Goal: Book appointment/travel/reservation

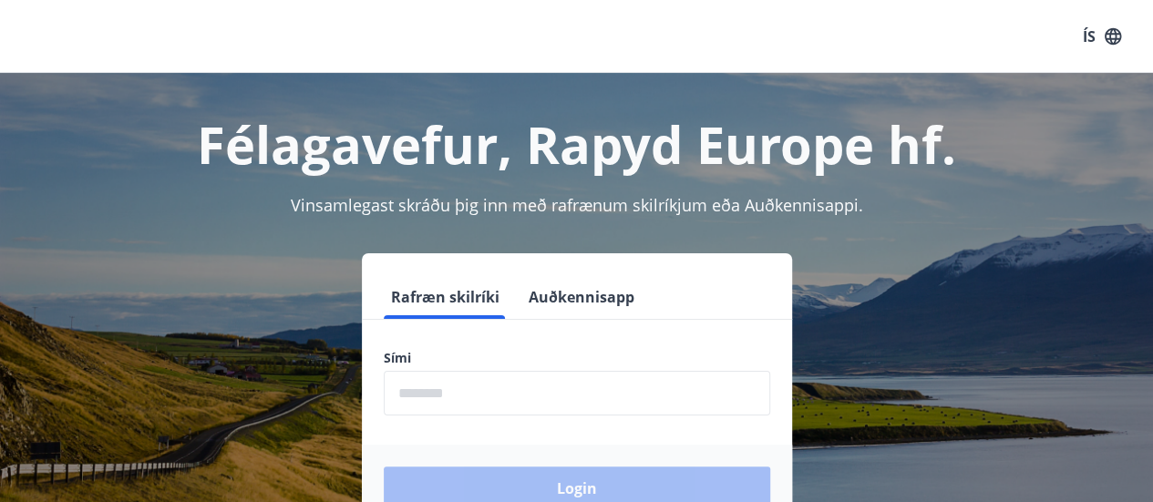
click at [461, 402] on input "phone" at bounding box center [577, 393] width 387 height 45
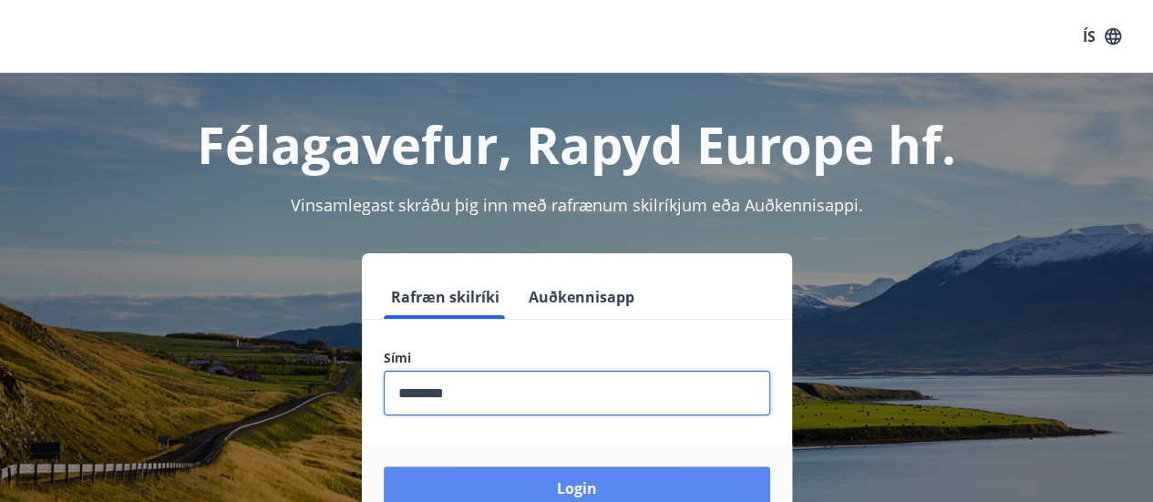
type input "********"
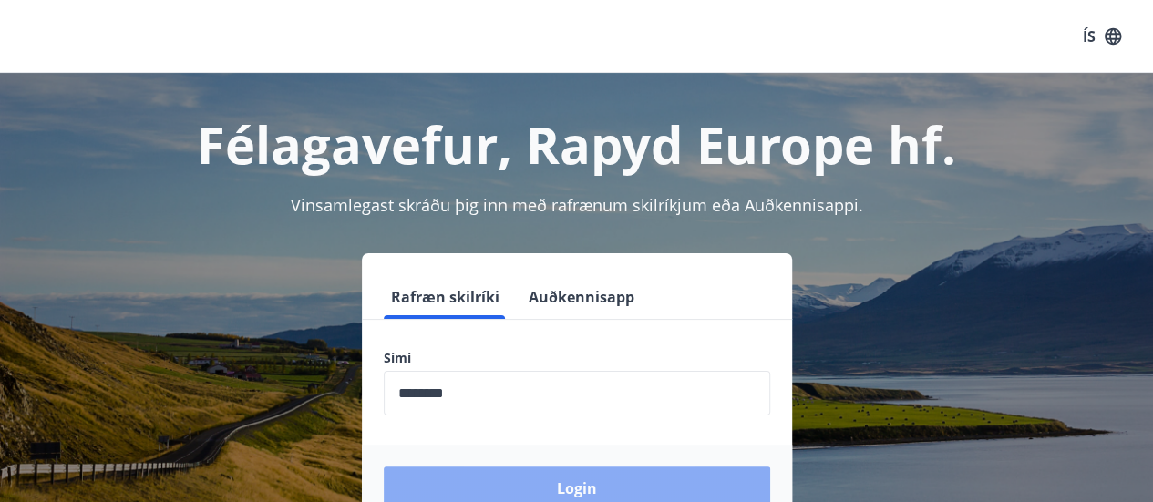
click at [546, 491] on button "Login" at bounding box center [577, 489] width 387 height 44
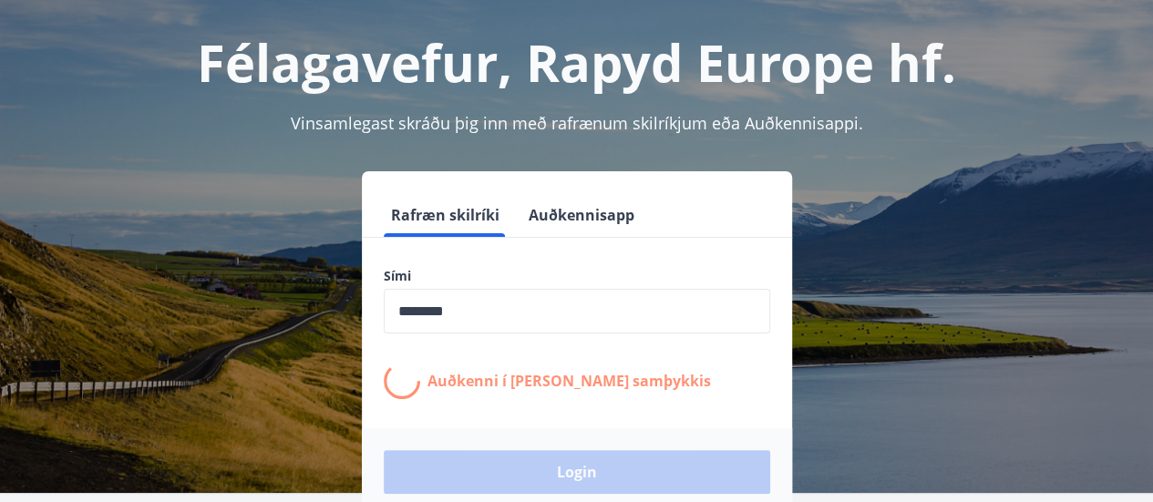
scroll to position [89, 0]
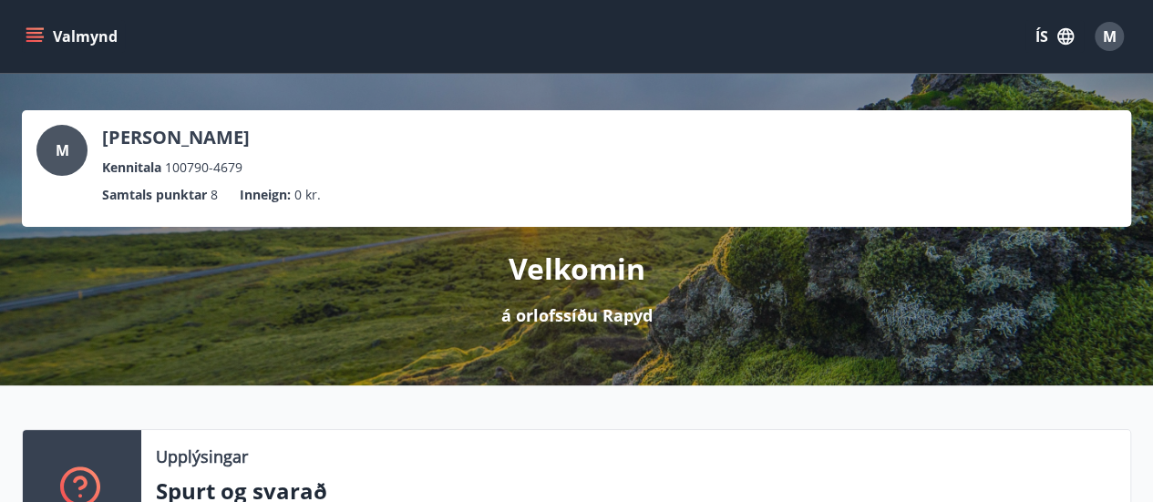
click at [40, 28] on icon "menu" at bounding box center [36, 29] width 20 height 2
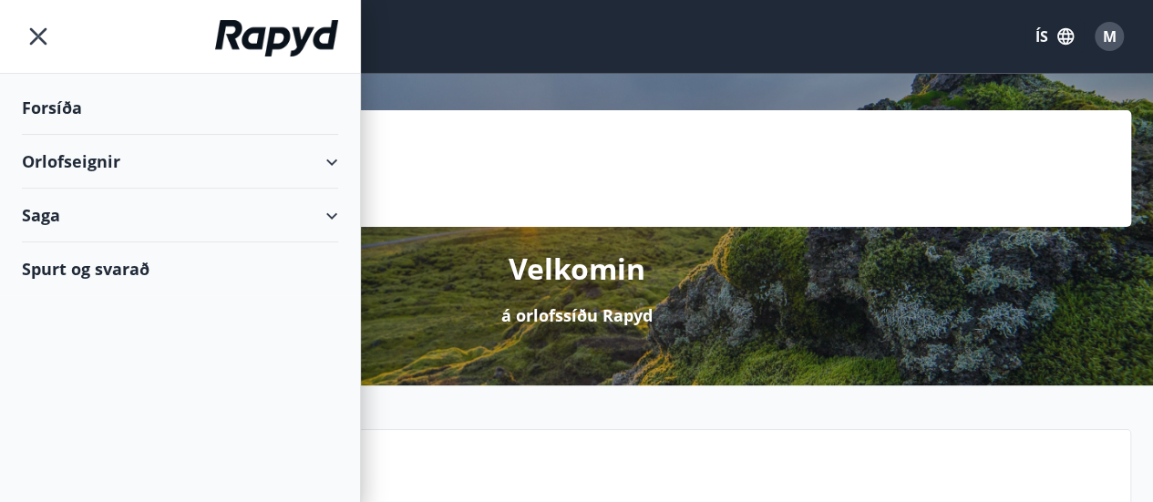
click at [334, 150] on div "Orlofseignir" at bounding box center [180, 162] width 316 height 54
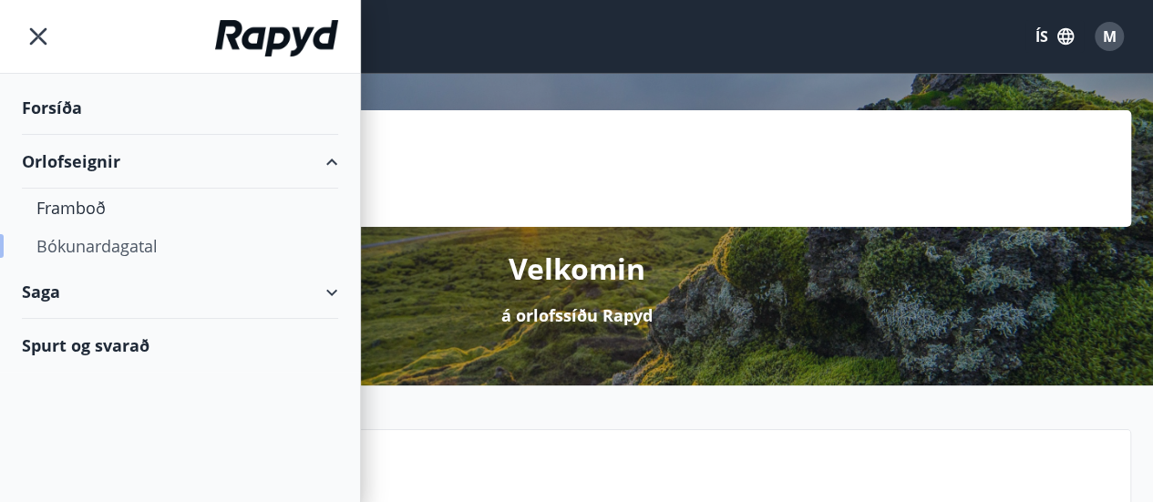
click at [110, 244] on div "Bókunardagatal" at bounding box center [179, 246] width 287 height 38
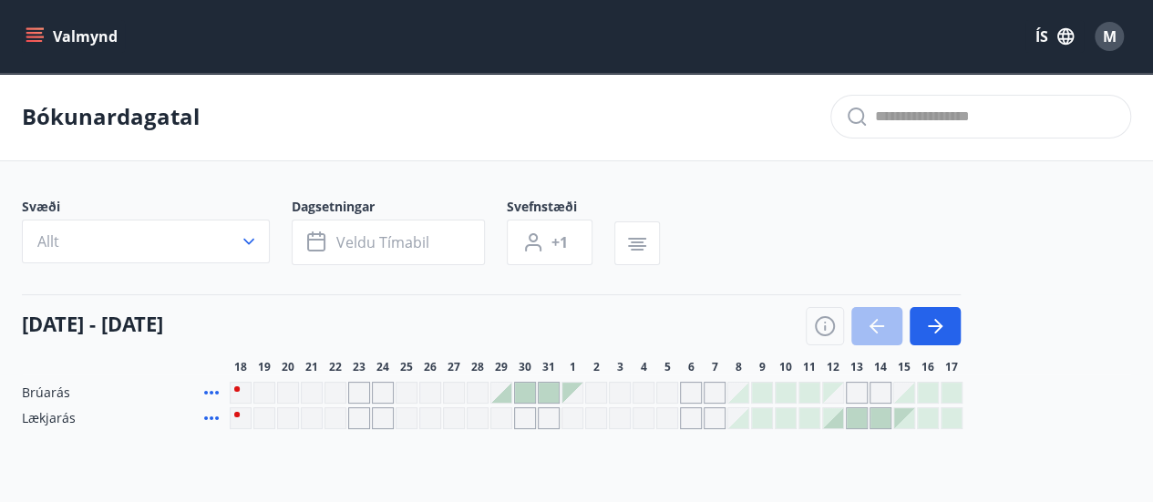
scroll to position [151, 0]
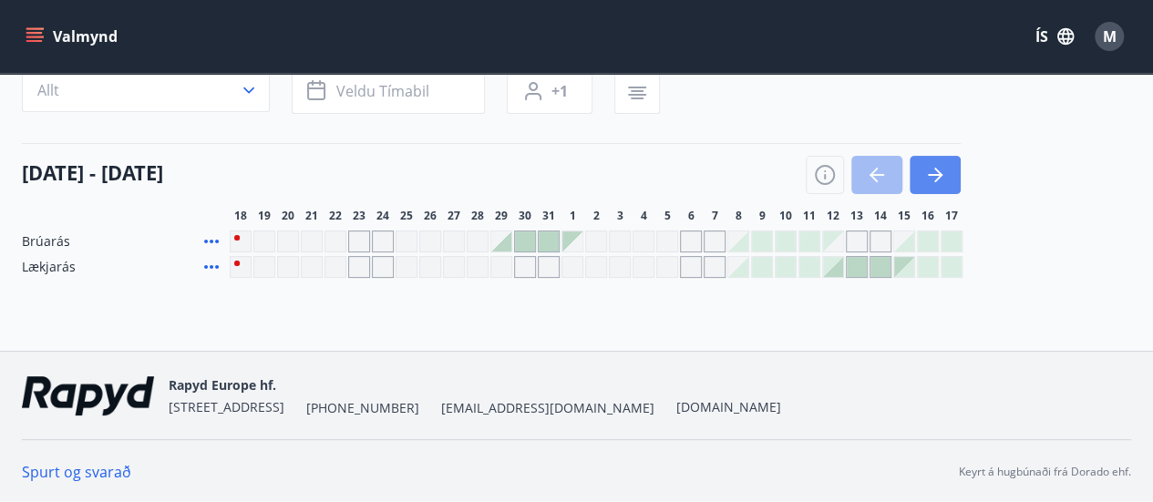
click at [937, 171] on icon "button" at bounding box center [936, 175] width 22 height 22
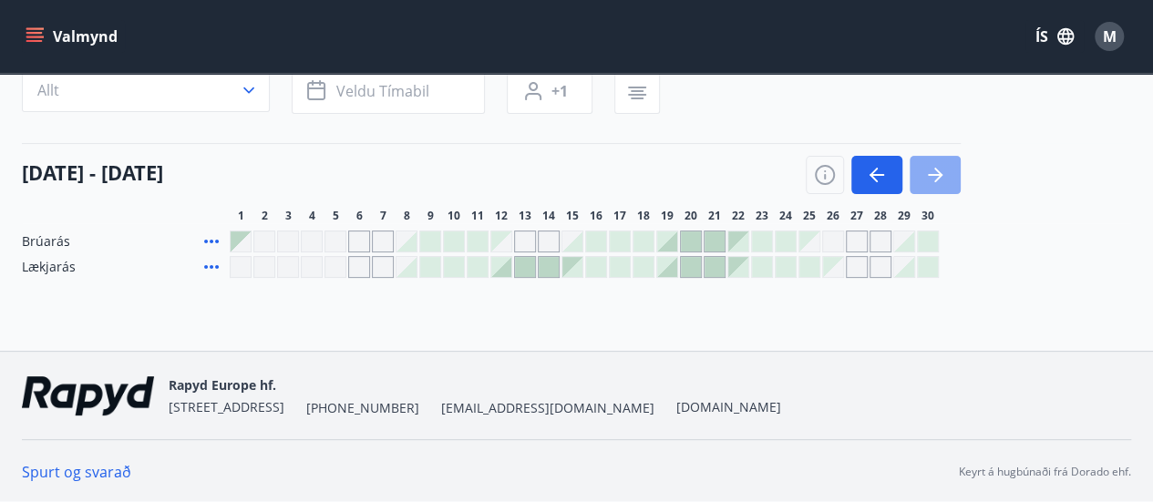
click at [937, 171] on icon "button" at bounding box center [936, 175] width 22 height 22
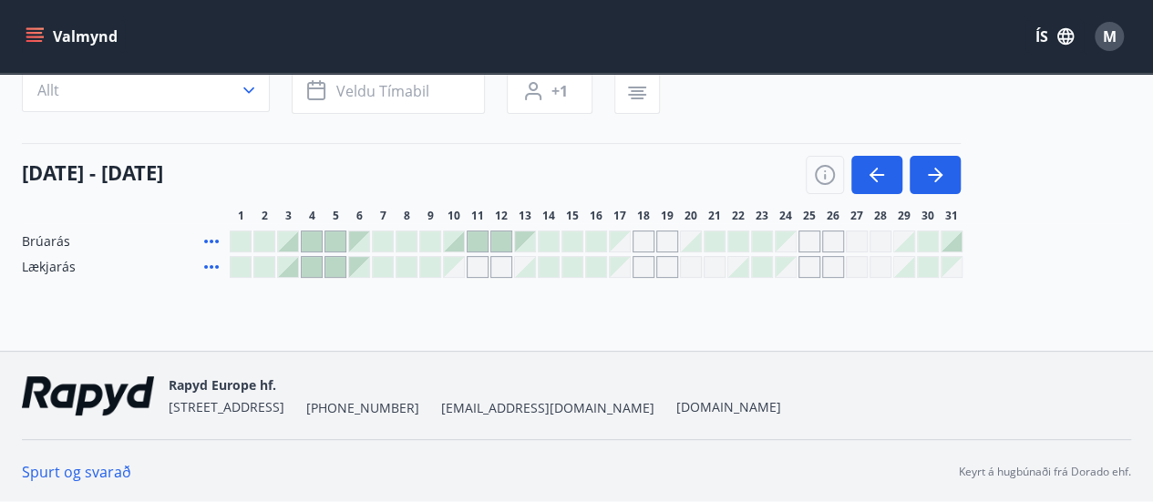
click at [478, 244] on div at bounding box center [478, 242] width 20 height 20
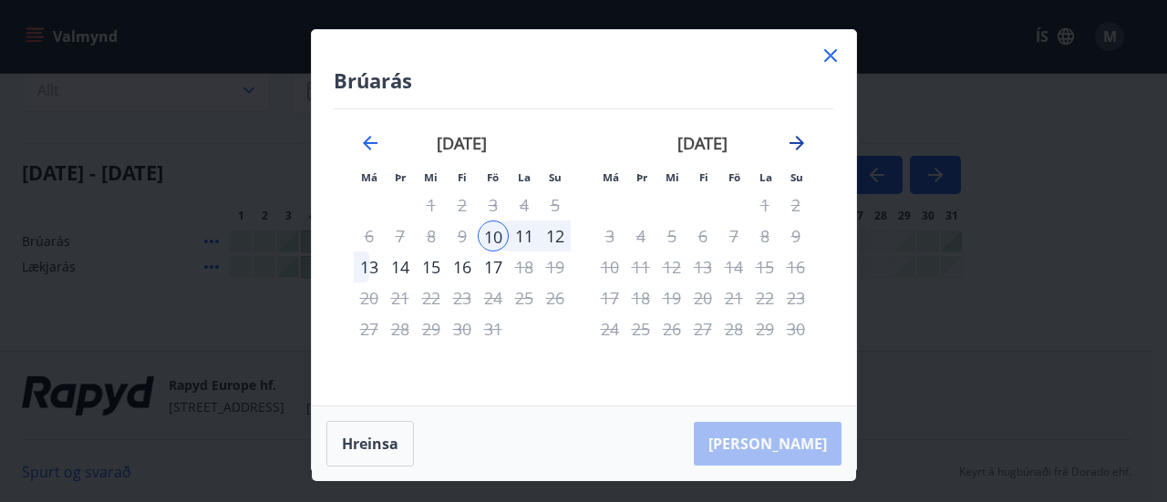
click at [795, 150] on icon "Move forward to switch to the next month." at bounding box center [797, 143] width 22 height 22
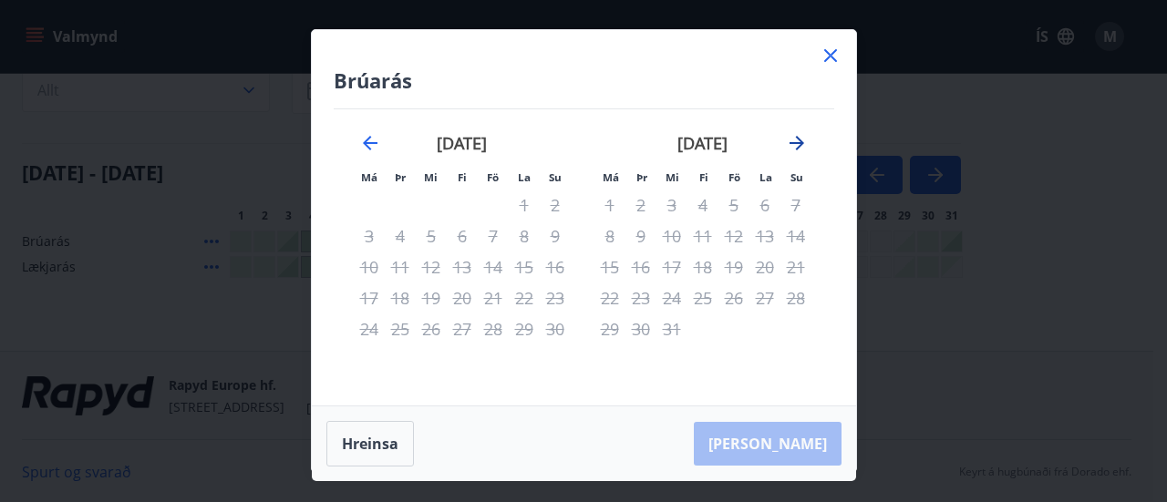
click at [802, 140] on icon "Move forward to switch to the next month." at bounding box center [797, 143] width 22 height 22
click at [798, 140] on icon "Move forward to switch to the next month." at bounding box center [797, 143] width 22 height 22
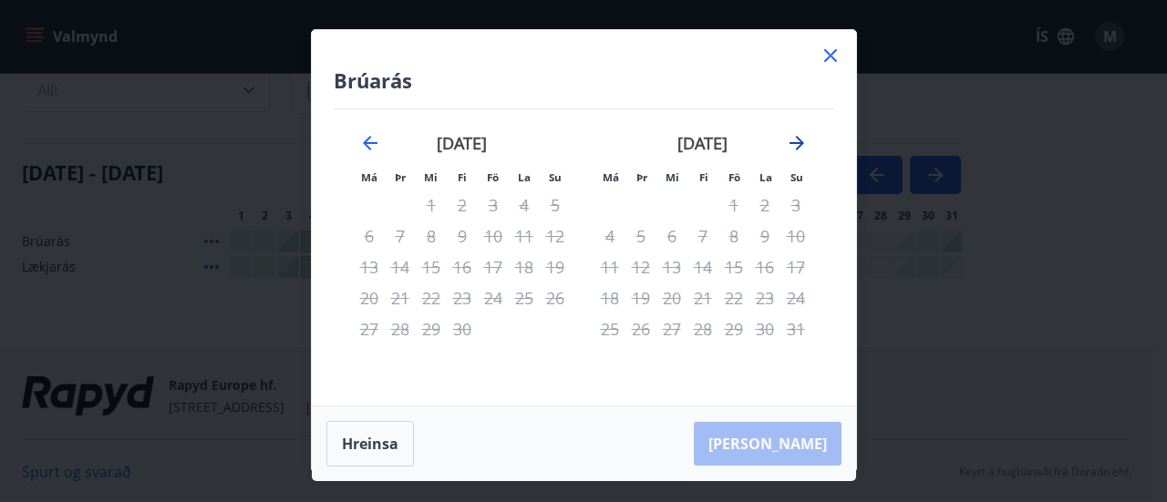
click at [798, 140] on icon "Move forward to switch to the next month." at bounding box center [797, 143] width 22 height 22
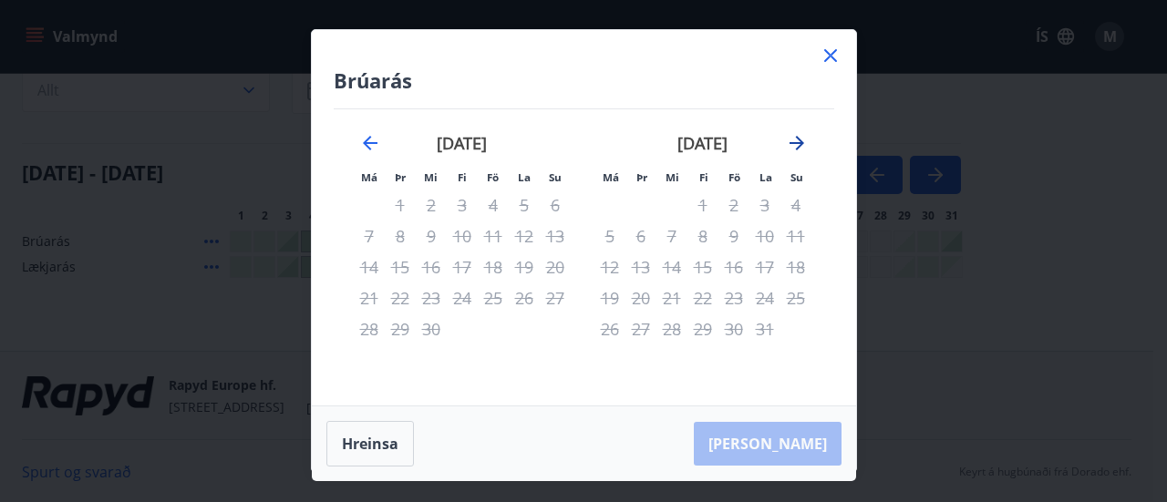
click at [798, 140] on icon "Move forward to switch to the next month." at bounding box center [797, 143] width 22 height 22
click at [367, 137] on icon "Move backward to switch to the previous month." at bounding box center [370, 143] width 22 height 22
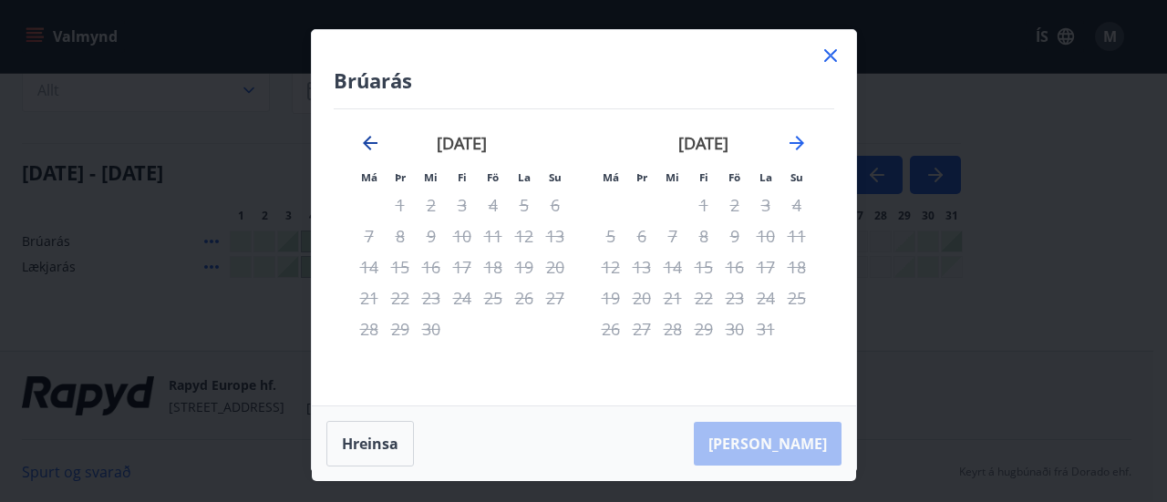
click at [367, 137] on icon "Move backward to switch to the previous month." at bounding box center [370, 143] width 22 height 22
click at [363, 145] on icon "Move backward to switch to the previous month." at bounding box center [370, 143] width 22 height 22
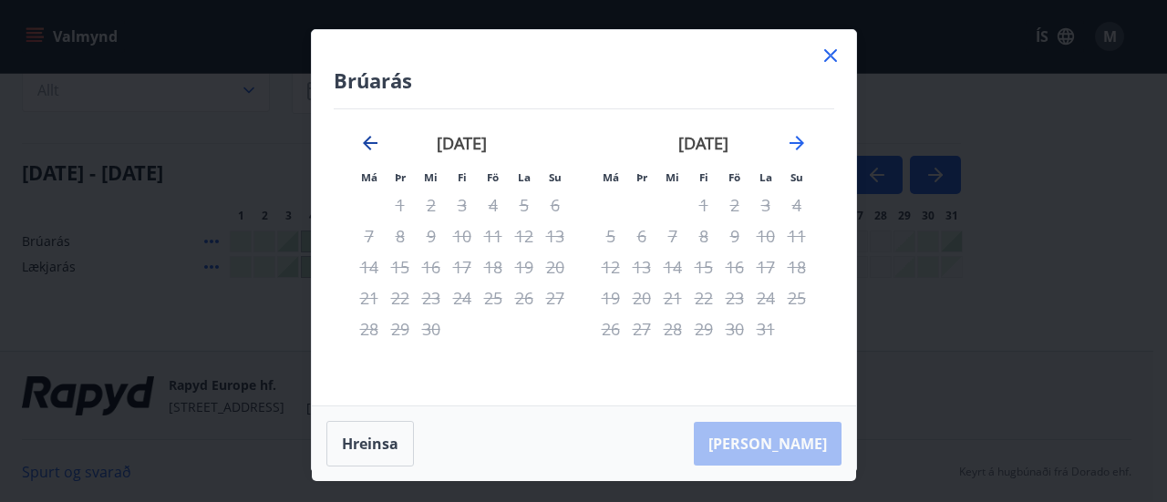
click at [363, 138] on icon "Move backward to switch to the previous month." at bounding box center [370, 143] width 22 height 22
click at [381, 440] on button "Hreinsa" at bounding box center [370, 444] width 88 height 46
click at [713, 209] on div "1" at bounding box center [703, 205] width 31 height 31
click at [728, 216] on div "2" at bounding box center [734, 205] width 31 height 31
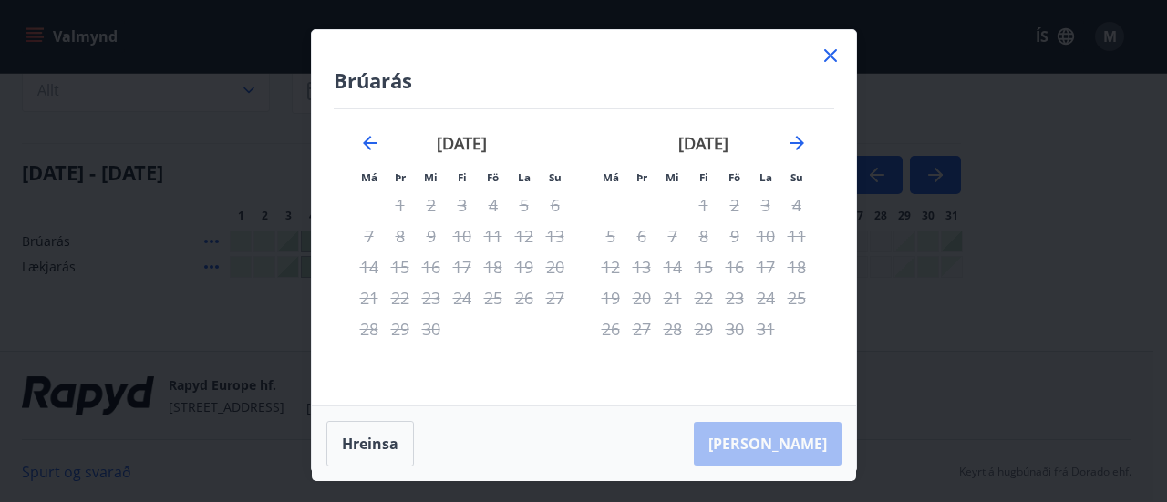
click at [834, 54] on icon at bounding box center [831, 56] width 22 height 22
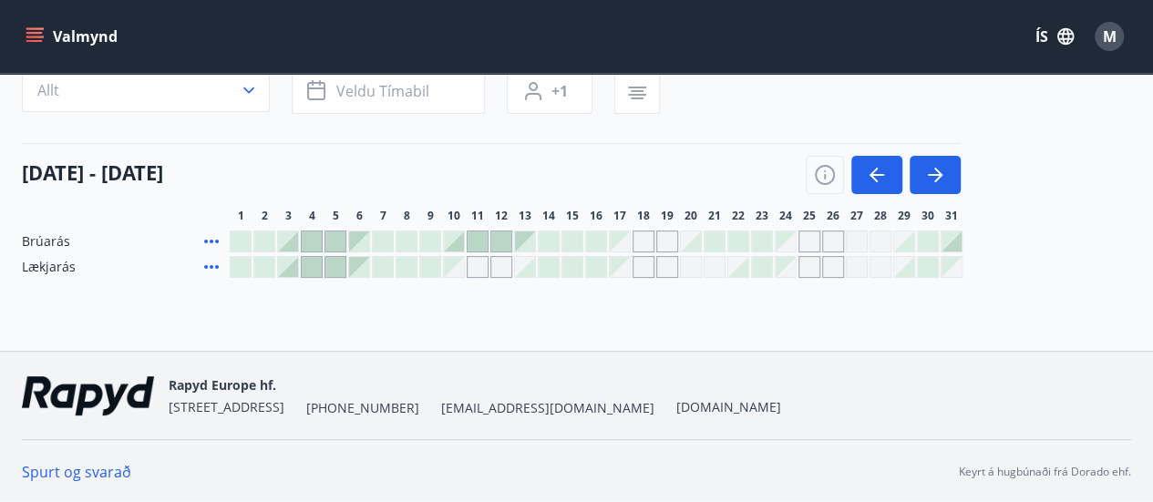
click at [478, 264] on div "Gráir dagar eru ekki bókanlegir" at bounding box center [478, 267] width 22 height 22
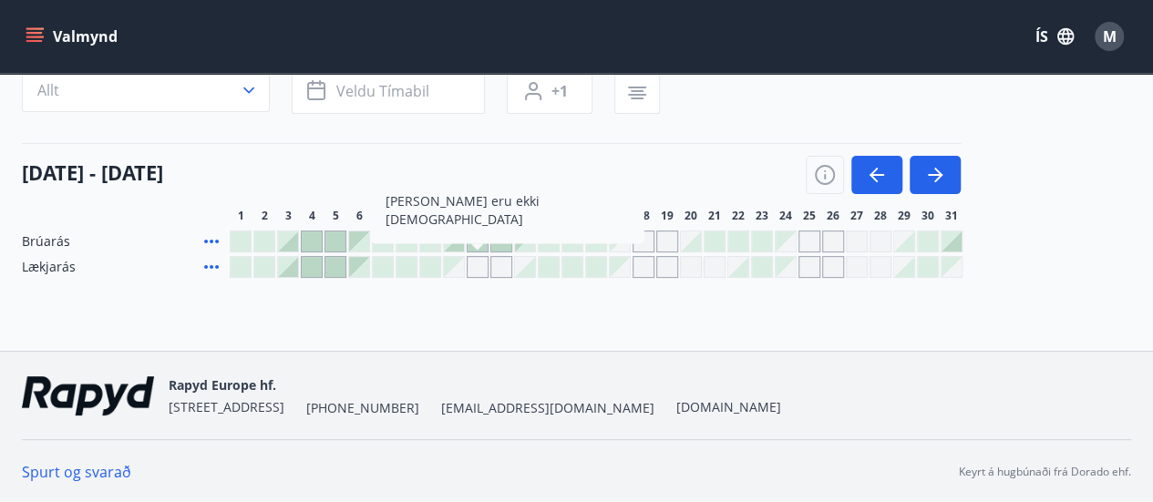
click at [397, 257] on div at bounding box center [407, 267] width 20 height 20
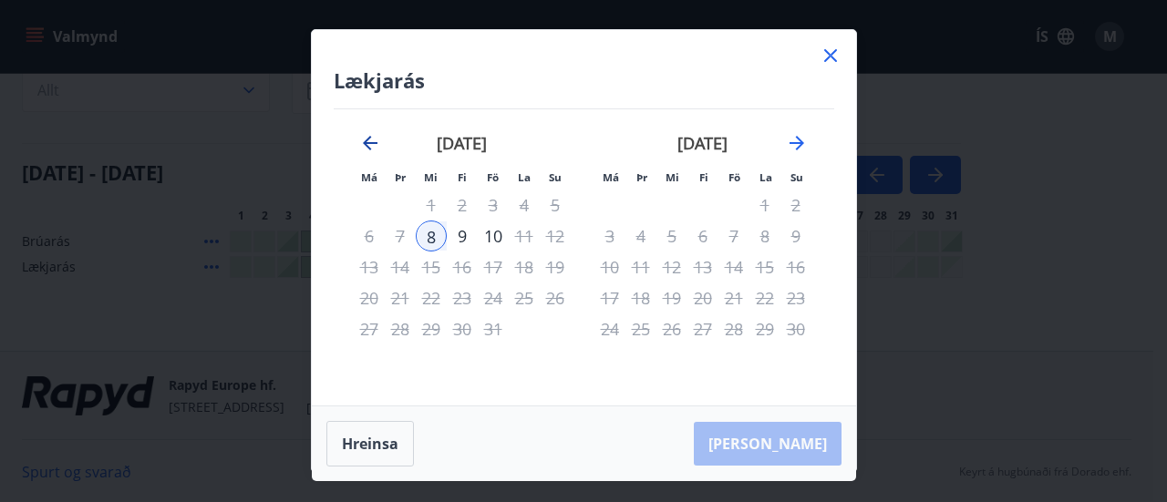
click at [367, 142] on icon "Move backward to switch to the previous month." at bounding box center [370, 143] width 15 height 15
click at [806, 142] on icon "Move forward to switch to the next month." at bounding box center [797, 143] width 22 height 22
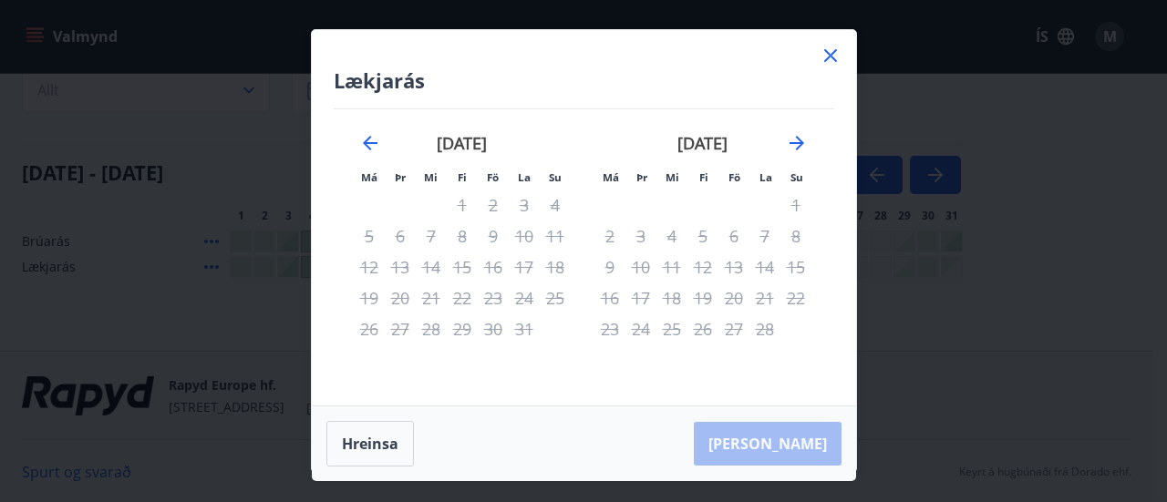
click at [808, 145] on div "[DATE]" at bounding box center [703, 149] width 217 height 80
click at [830, 54] on icon at bounding box center [831, 56] width 22 height 22
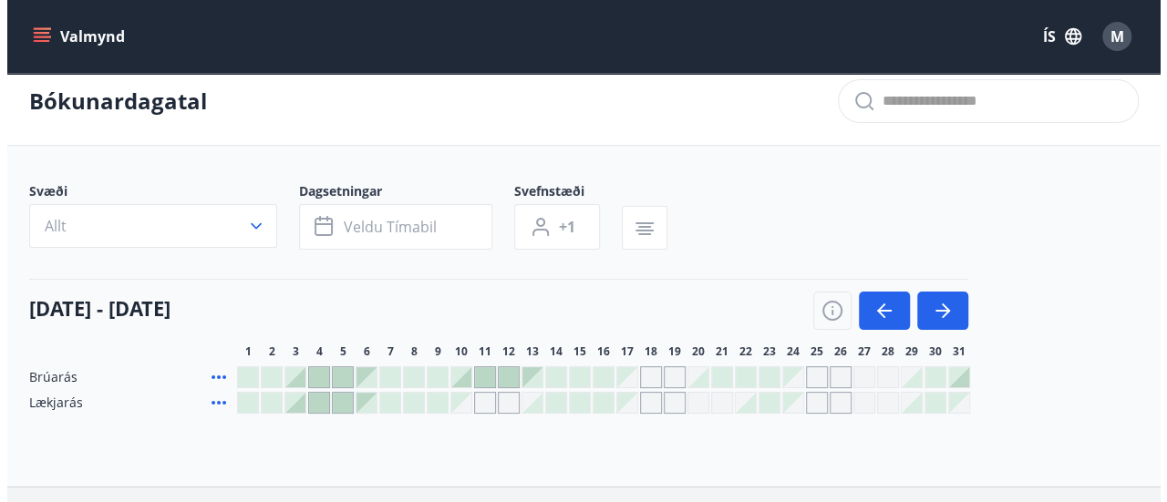
scroll to position [0, 0]
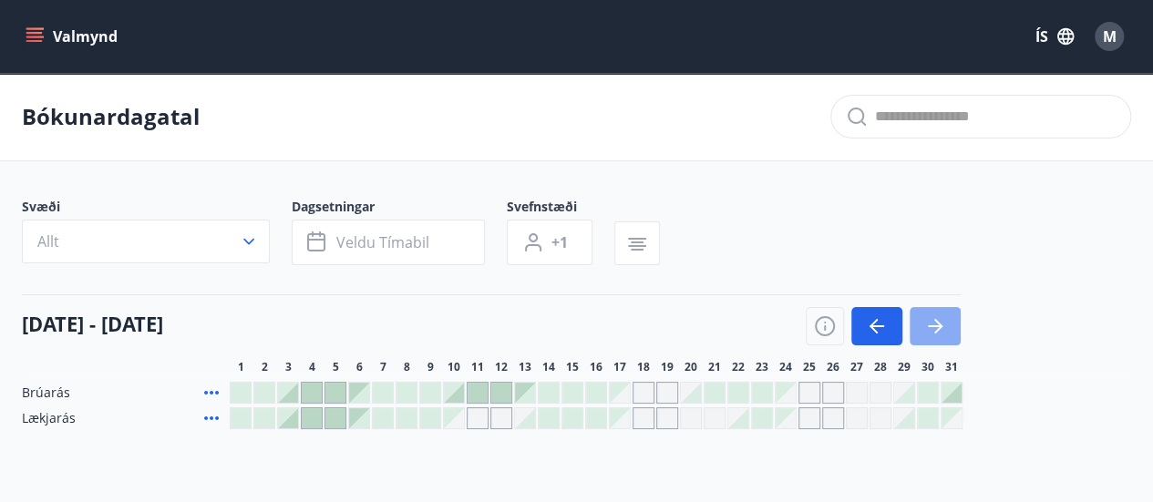
click at [939, 329] on icon "button" at bounding box center [939, 326] width 8 height 15
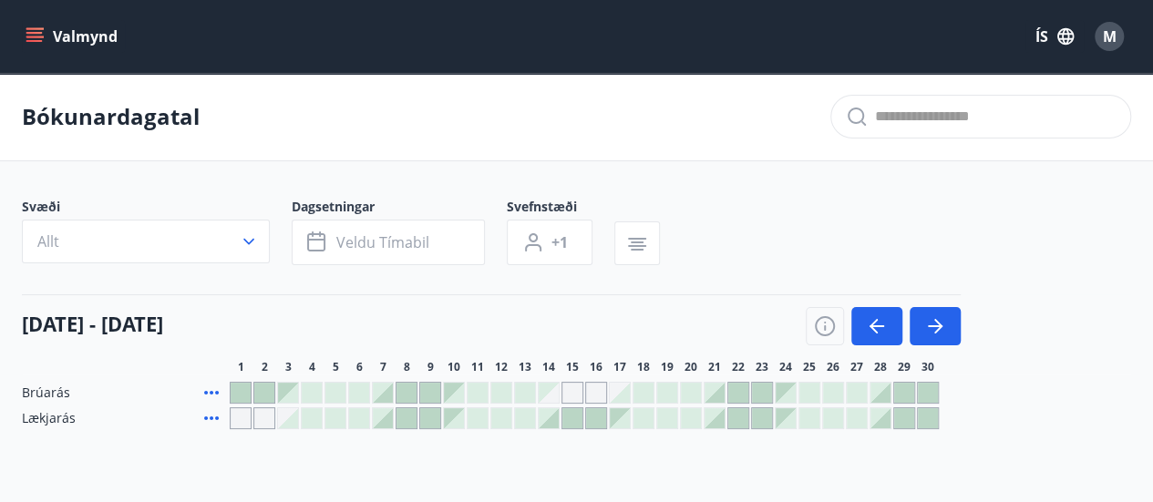
click at [909, 392] on div at bounding box center [904, 393] width 20 height 20
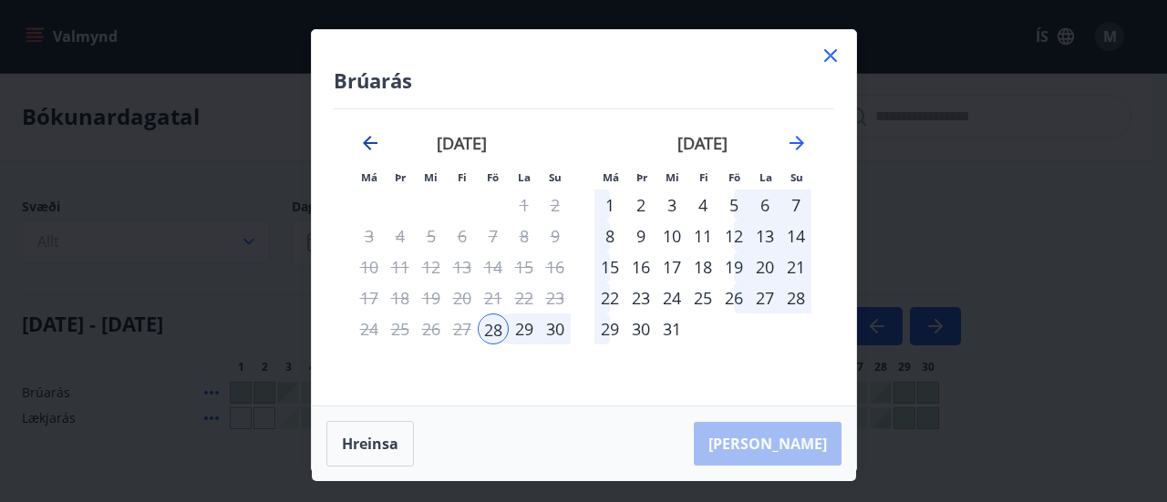
click at [362, 145] on icon "Move backward to switch to the previous month." at bounding box center [370, 143] width 22 height 22
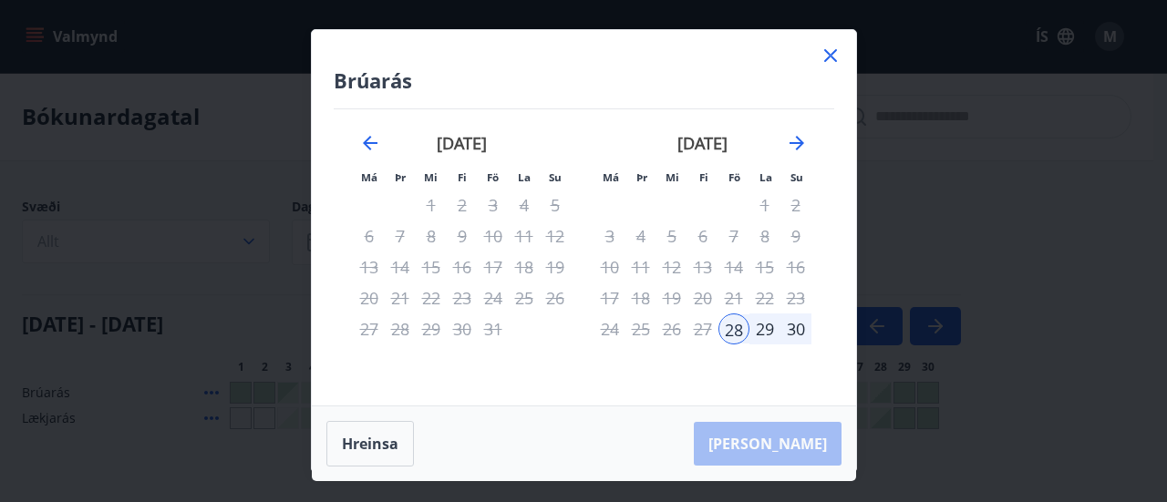
click at [826, 50] on icon at bounding box center [830, 55] width 13 height 13
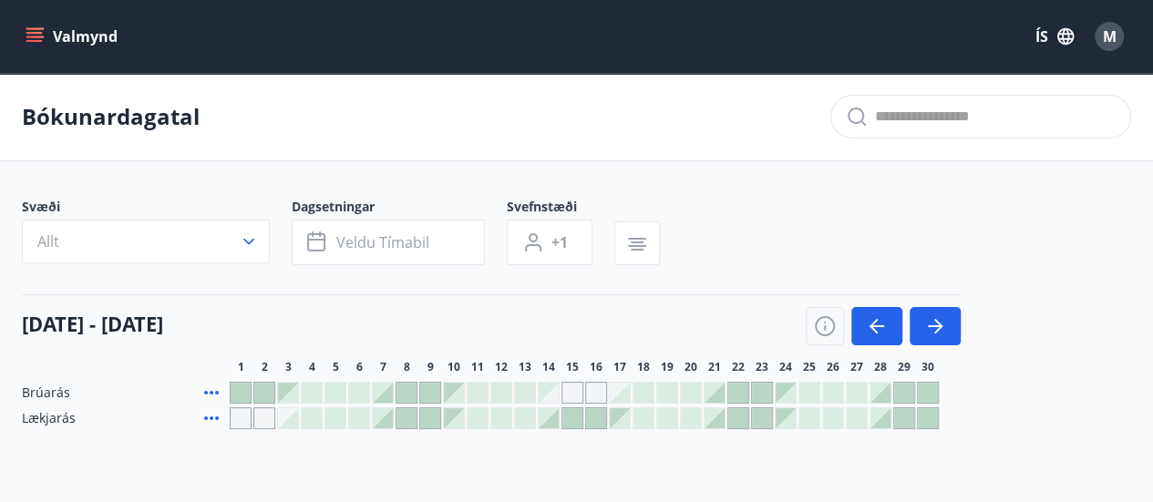
click at [739, 389] on div at bounding box center [739, 393] width 20 height 20
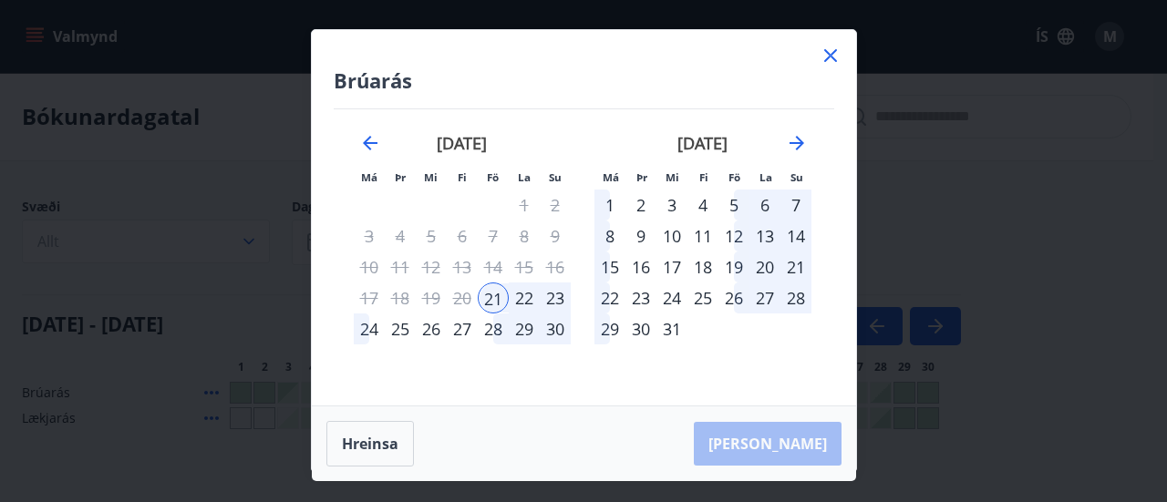
click at [492, 302] on div "21" at bounding box center [493, 298] width 31 height 31
click at [372, 326] on div "24" at bounding box center [369, 329] width 31 height 31
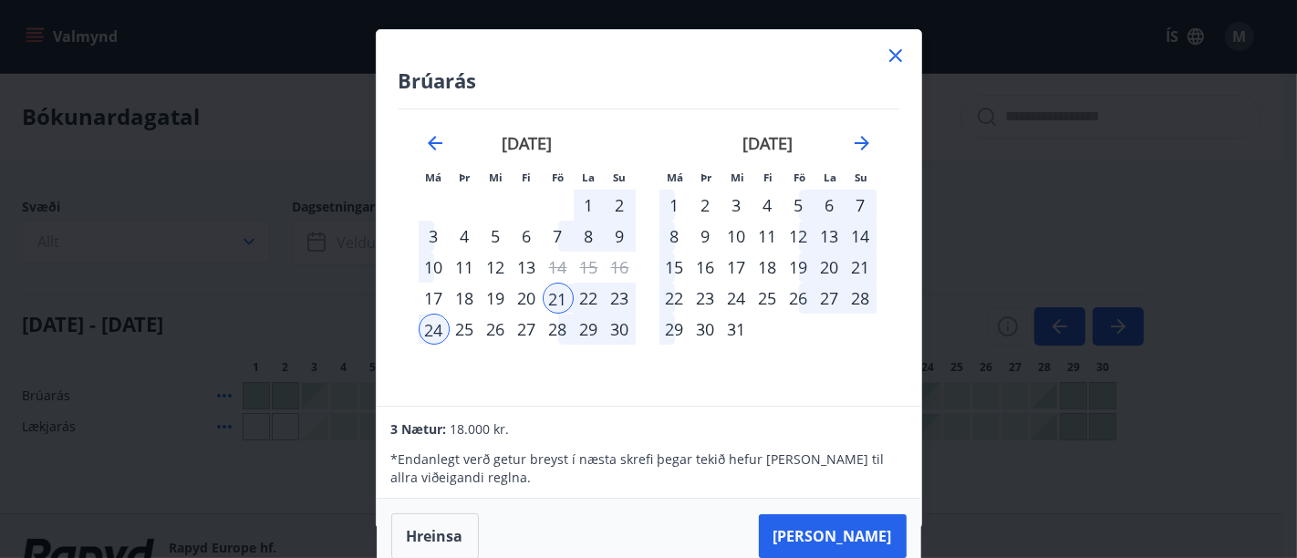
drag, startPoint x: 1087, startPoint y: 11, endPoint x: 808, endPoint y: 332, distance: 425.3
click at [808, 332] on td "Calendar" at bounding box center [798, 329] width 31 height 31
click at [421, 138] on div "[DATE]" at bounding box center [527, 149] width 217 height 80
click at [432, 141] on icon "Move backward to switch to the previous month." at bounding box center [435, 143] width 15 height 15
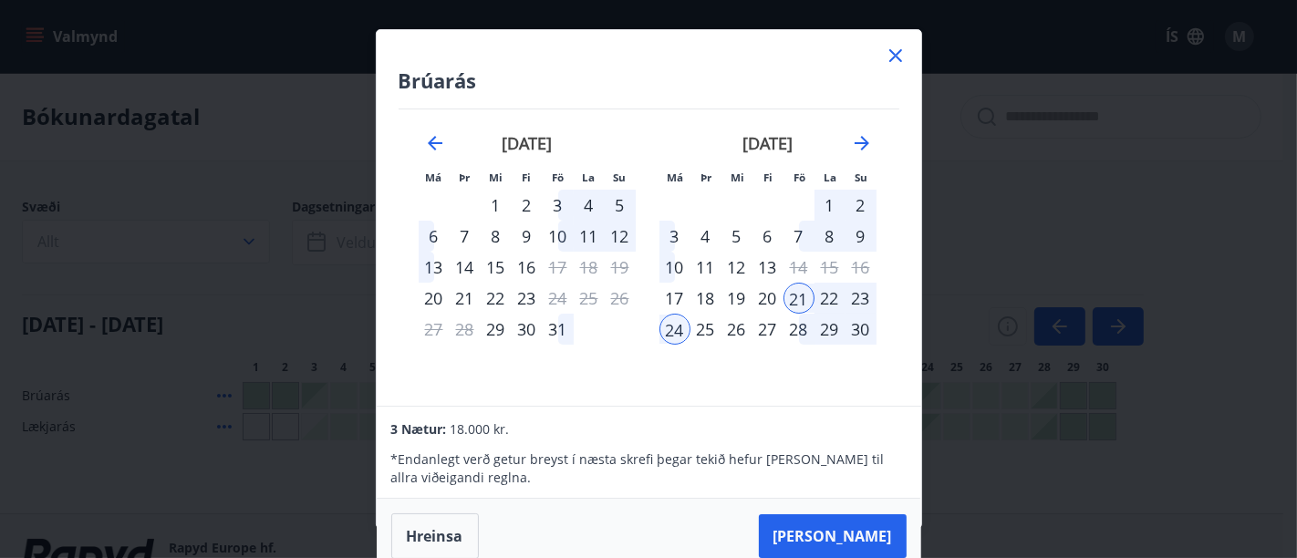
click at [888, 58] on icon at bounding box center [895, 56] width 22 height 22
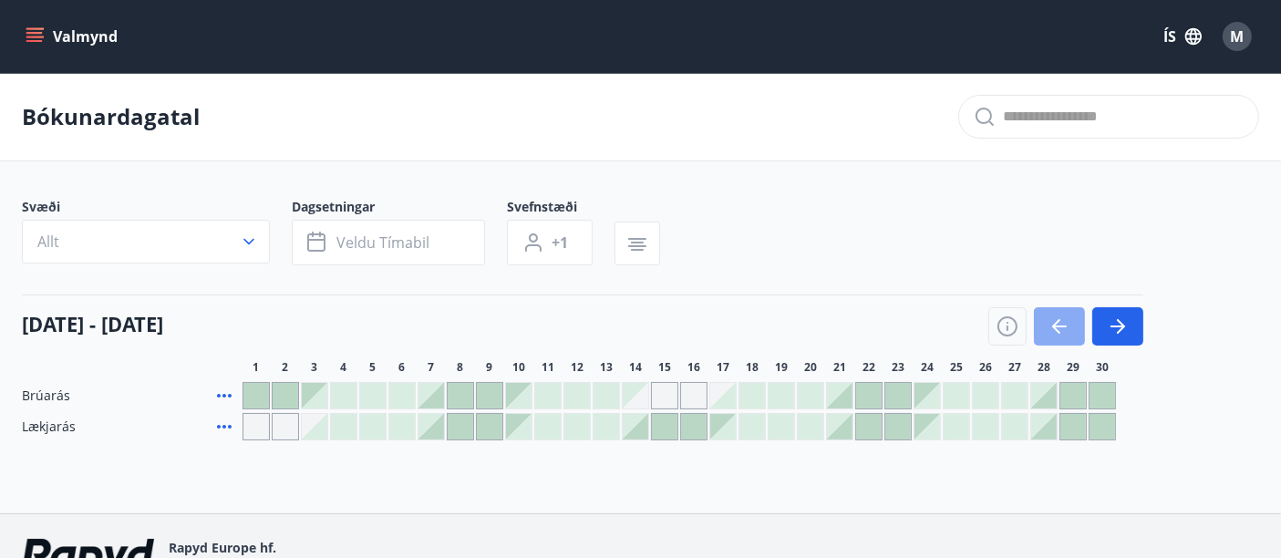
click at [1052, 321] on icon "button" at bounding box center [1060, 326] width 22 height 22
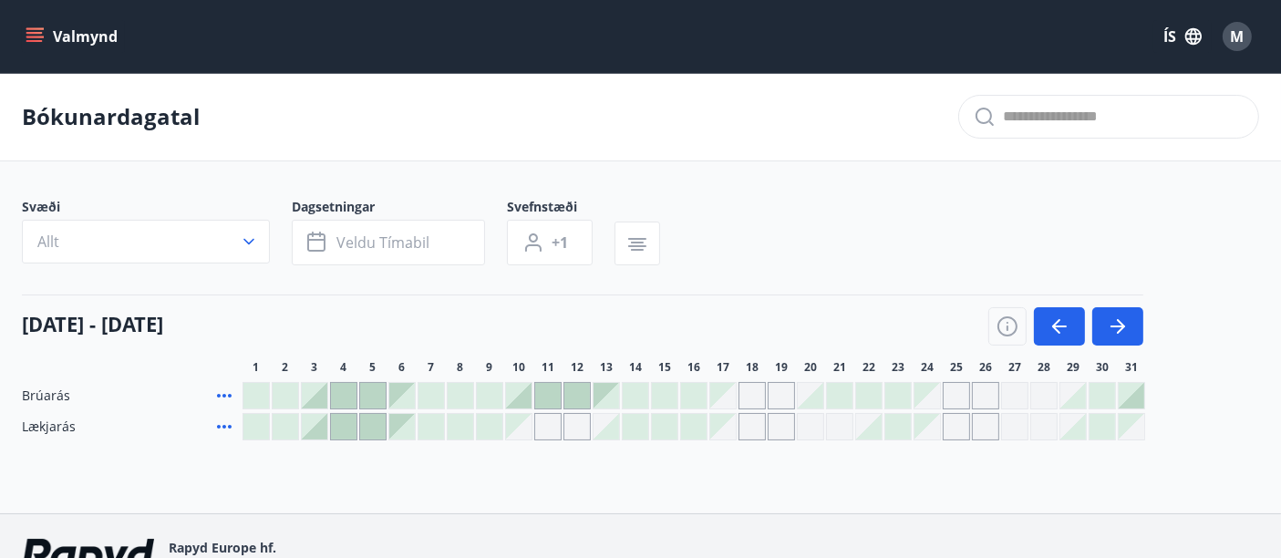
click at [925, 429] on div "Gráir dagar eru ekki bókanlegir" at bounding box center [928, 427] width 26 height 26
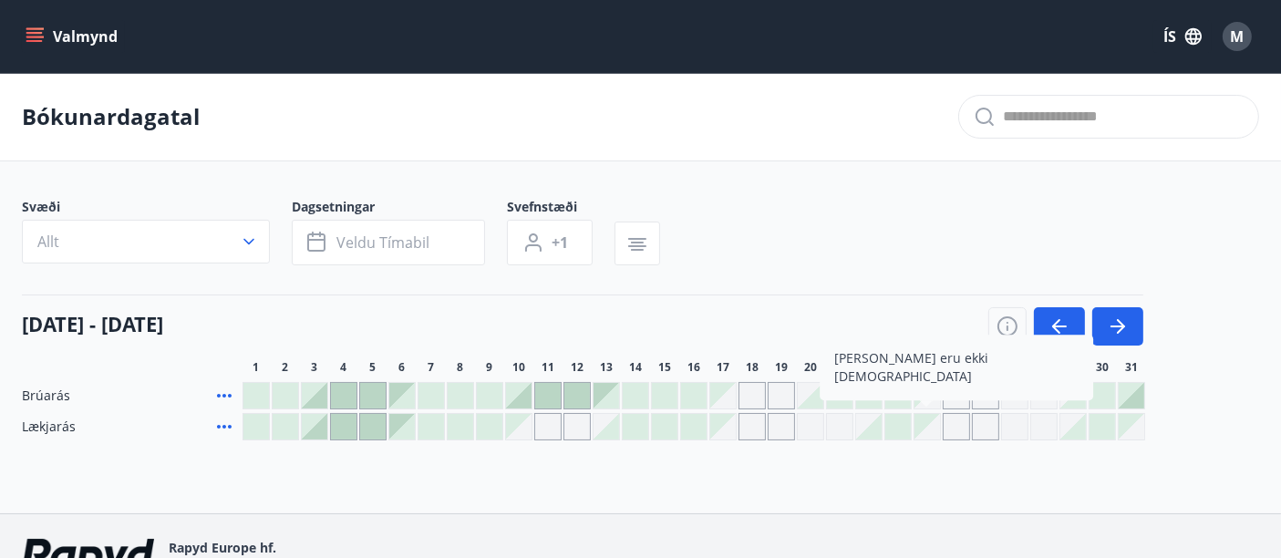
click at [956, 426] on div "Gráir dagar eru ekki bókanlegir" at bounding box center [956, 426] width 27 height 27
click at [981, 426] on div "Gráir dagar eru ekki bókanlegir" at bounding box center [985, 426] width 27 height 27
click at [367, 426] on div at bounding box center [373, 427] width 26 height 26
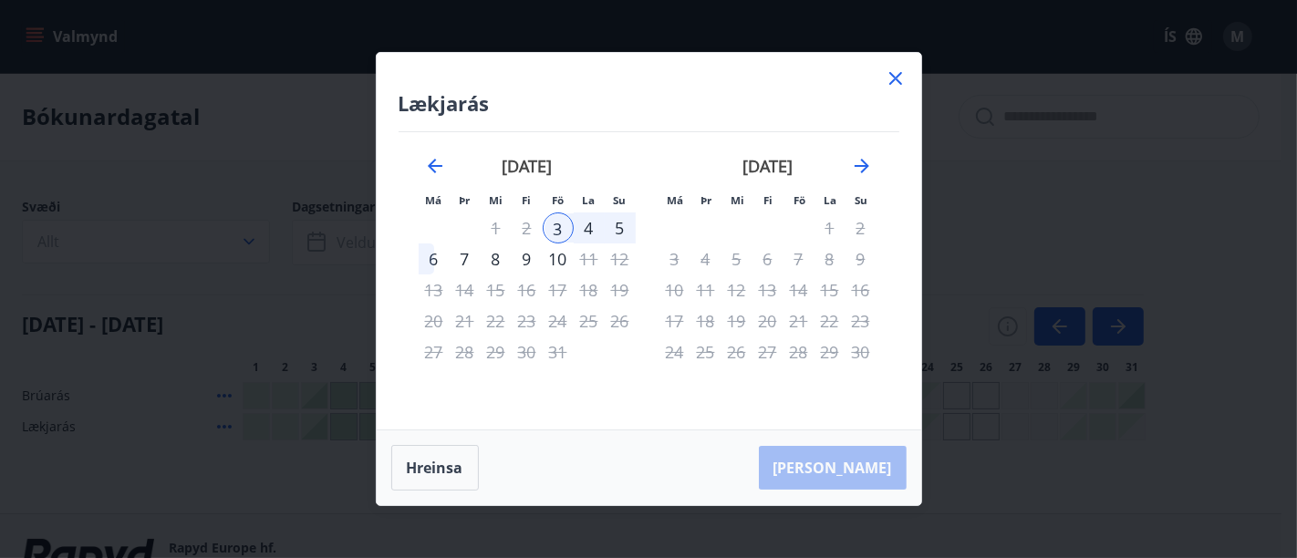
click at [892, 75] on icon at bounding box center [895, 78] width 13 height 13
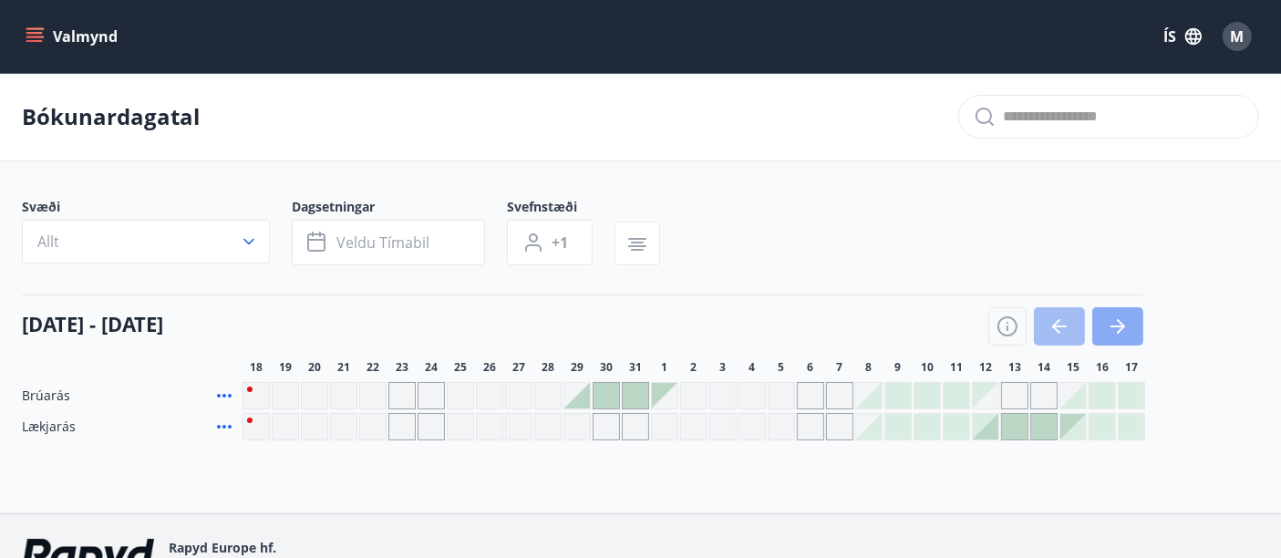
click at [1125, 320] on icon "button" at bounding box center [1118, 326] width 22 height 22
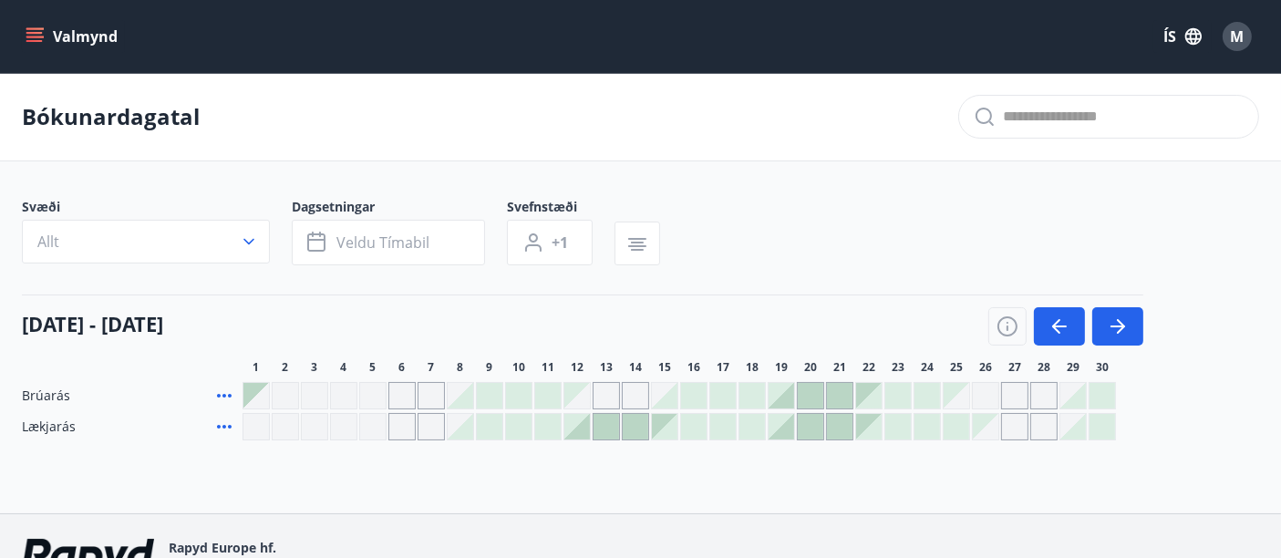
click at [836, 423] on div at bounding box center [840, 427] width 26 height 26
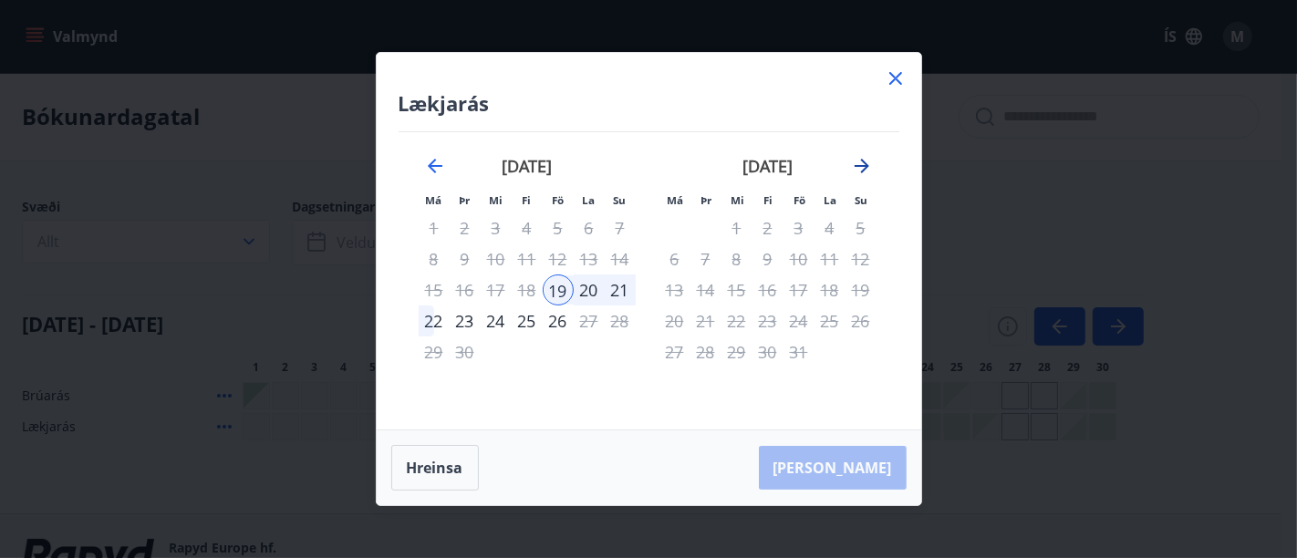
click at [862, 164] on icon "Move forward to switch to the next month." at bounding box center [862, 166] width 22 height 22
click at [891, 76] on icon at bounding box center [895, 78] width 13 height 13
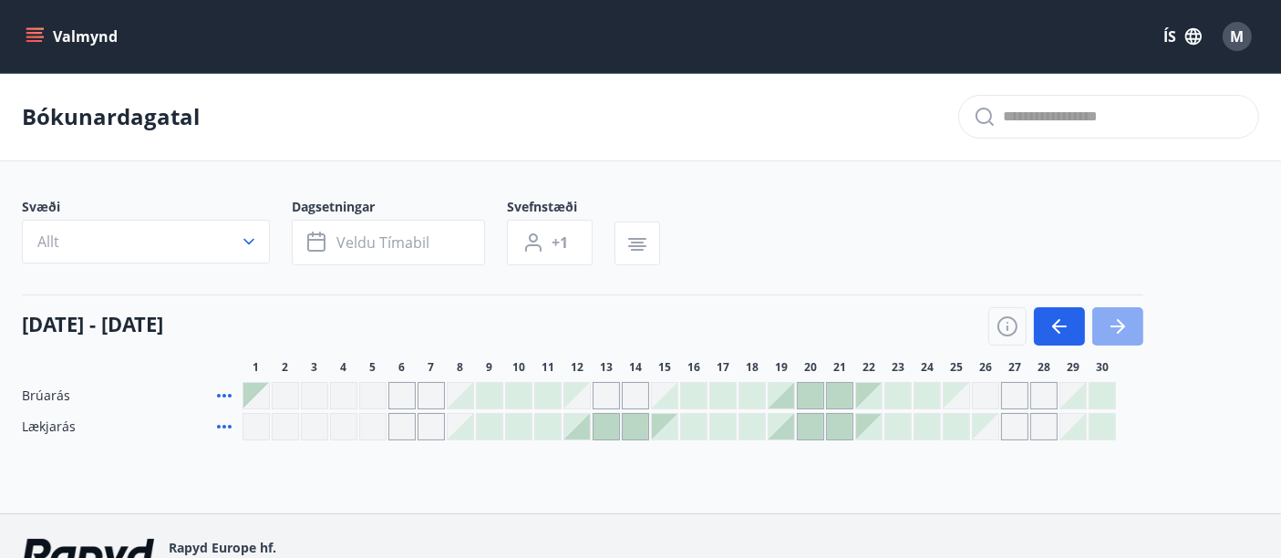
click at [1113, 324] on icon "button" at bounding box center [1118, 326] width 22 height 22
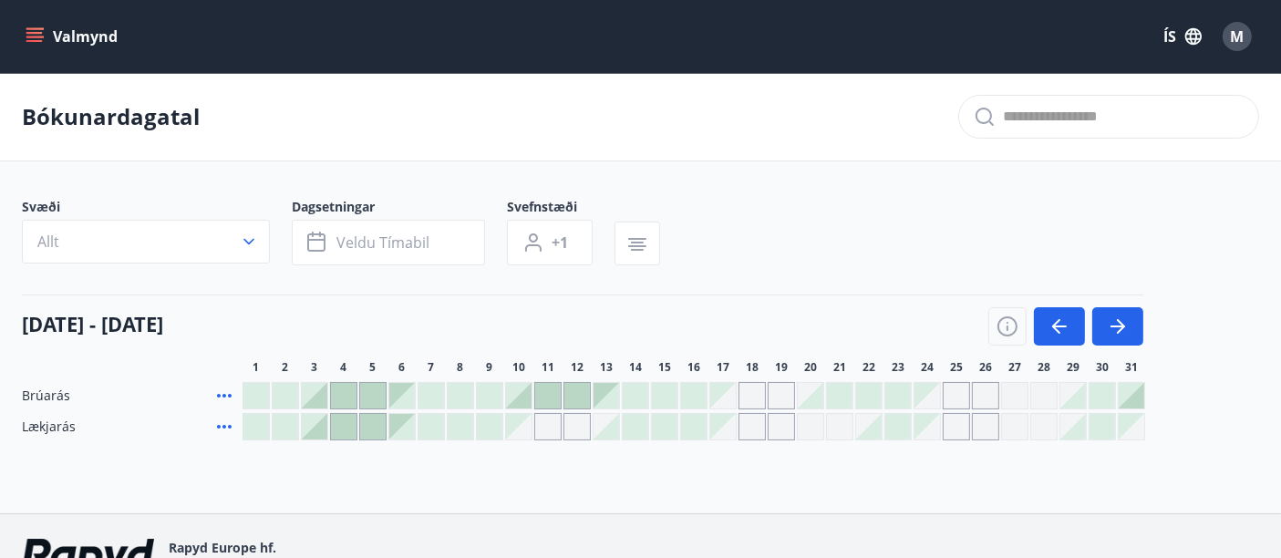
click at [547, 394] on div at bounding box center [548, 396] width 26 height 26
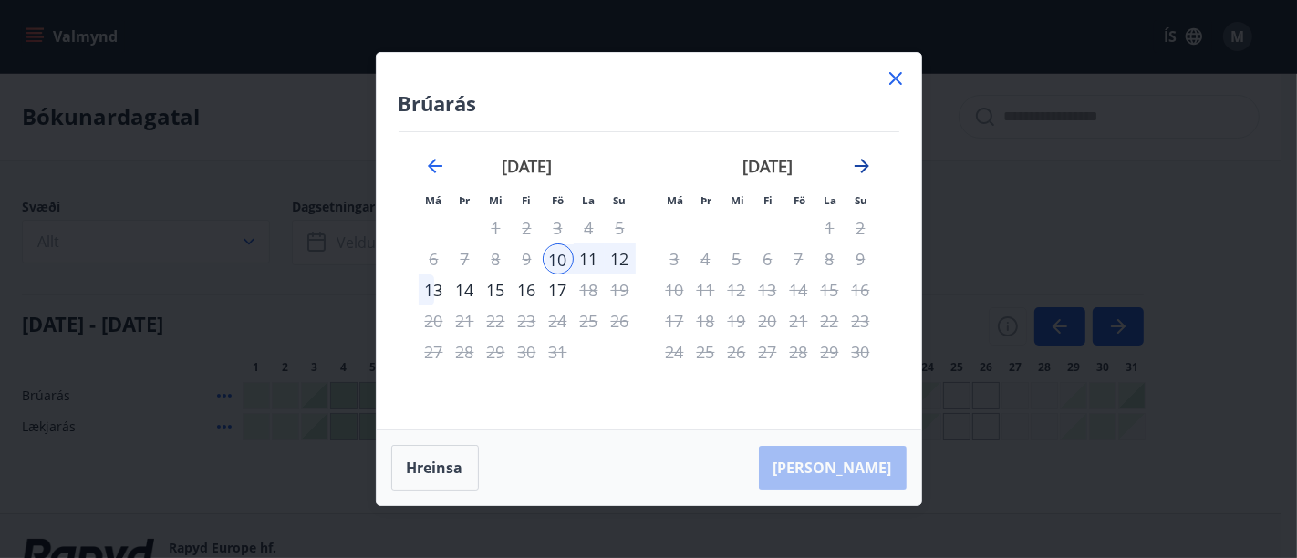
click at [863, 160] on icon "Move forward to switch to the next month." at bounding box center [862, 166] width 22 height 22
click at [885, 78] on icon at bounding box center [895, 78] width 22 height 22
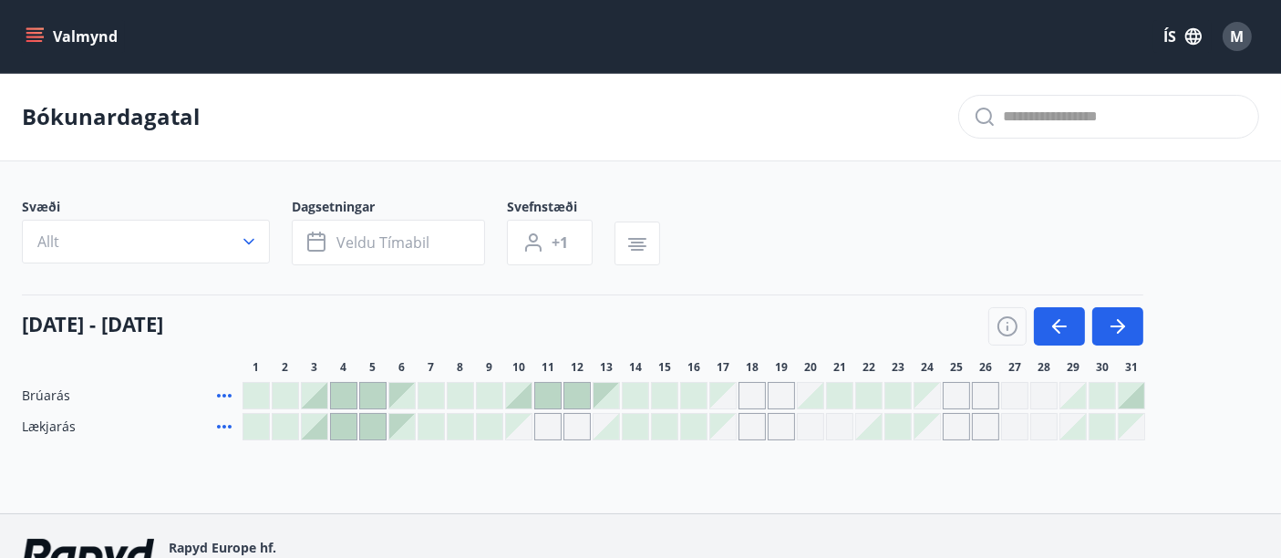
click at [737, 422] on div at bounding box center [694, 426] width 903 height 27
click at [1123, 320] on icon "button" at bounding box center [1118, 326] width 22 height 22
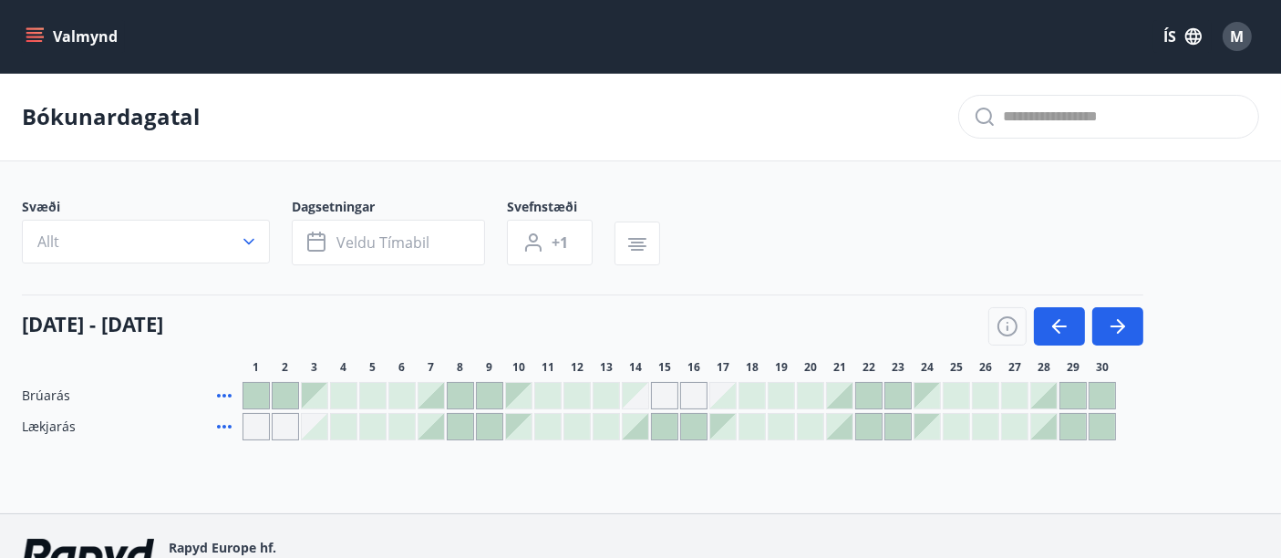
click at [873, 386] on div at bounding box center [869, 396] width 26 height 26
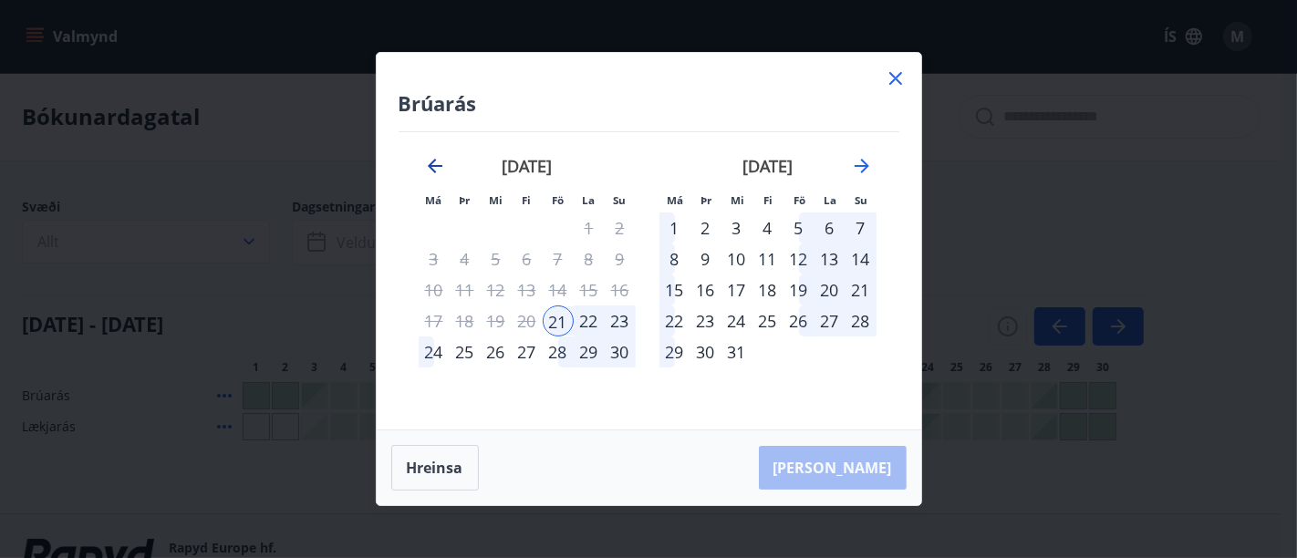
click at [432, 168] on icon "Move backward to switch to the previous month." at bounding box center [435, 166] width 22 height 22
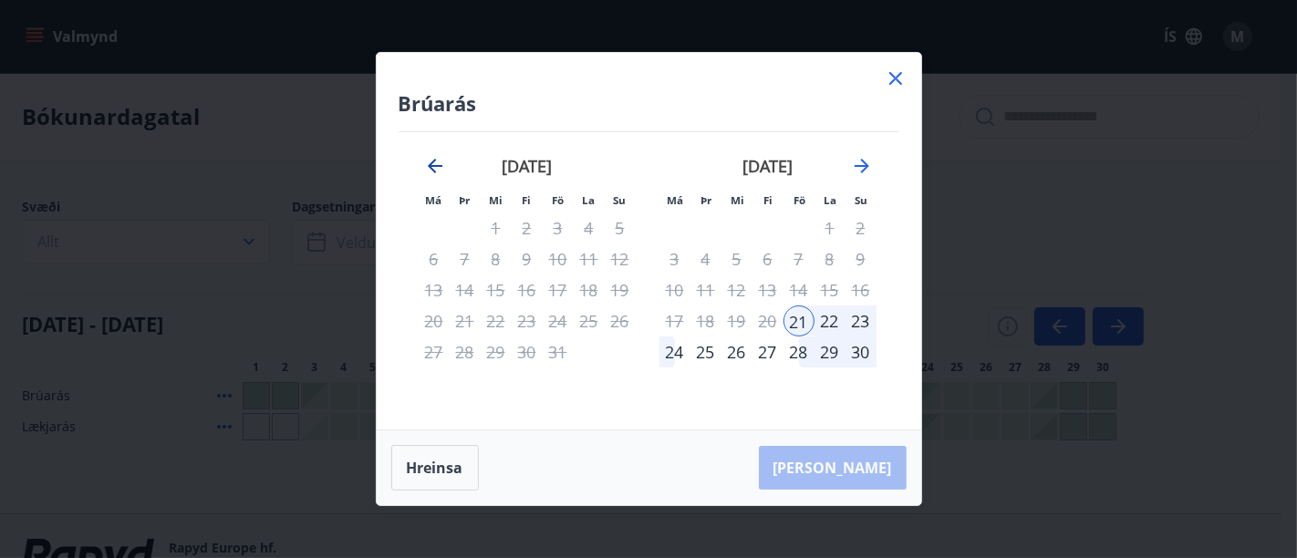
click at [432, 168] on icon "Move backward to switch to the previous month." at bounding box center [435, 166] width 22 height 22
click at [862, 165] on icon "Move forward to switch to the next month." at bounding box center [861, 166] width 15 height 15
